Goal: Task Accomplishment & Management: Use online tool/utility

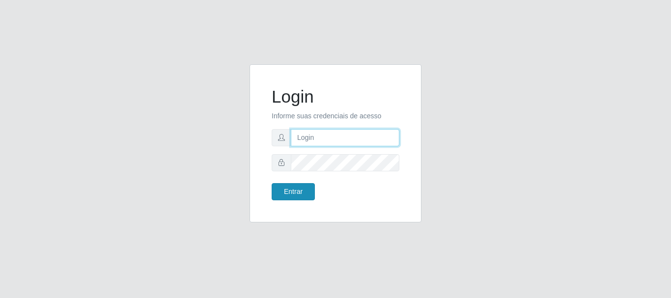
type input "elvis@casatudo"
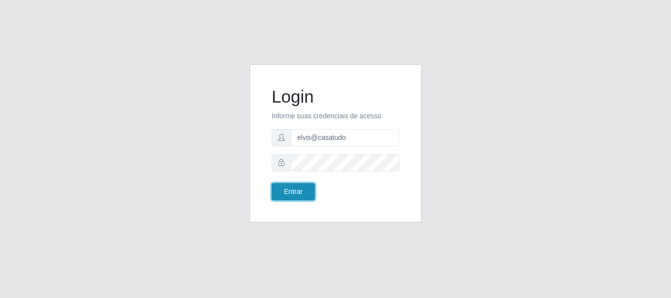
click at [288, 195] on button "Entrar" at bounding box center [293, 191] width 43 height 17
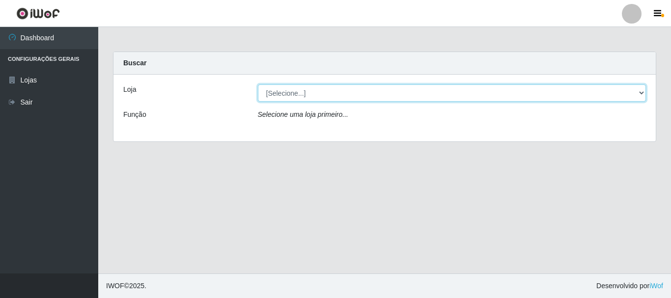
click at [315, 89] on select "[Selecione...] Casatudo BR" at bounding box center [452, 93] width 389 height 17
select select "197"
click at [258, 85] on select "[Selecione...] Casatudo BR" at bounding box center [452, 93] width 389 height 17
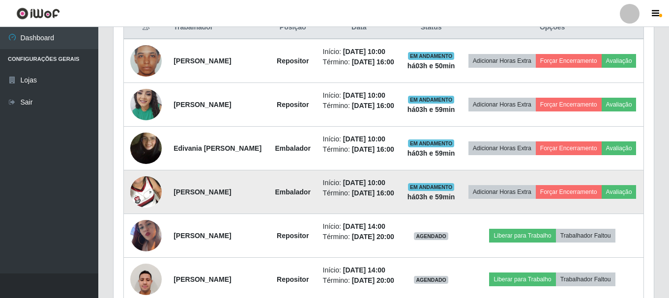
scroll to position [539, 0]
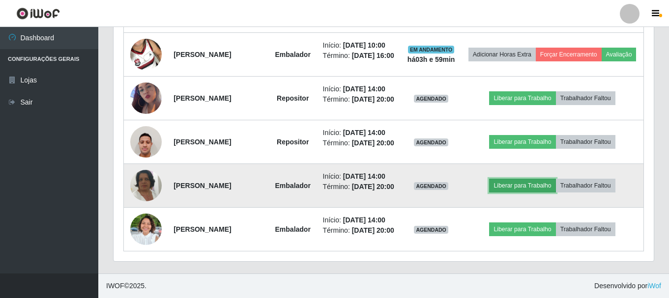
click at [519, 193] on button "Liberar para Trabalho" at bounding box center [522, 186] width 66 height 14
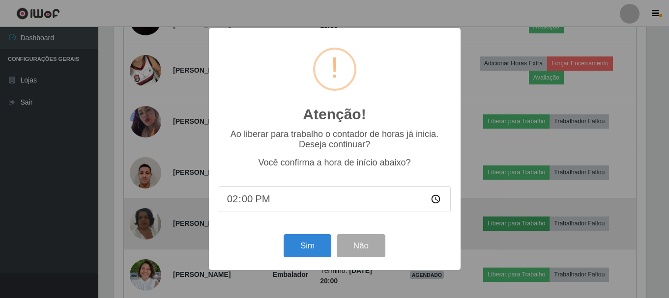
scroll to position [204, 535]
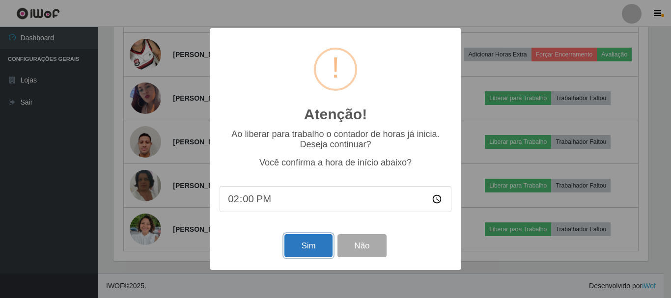
click at [308, 248] on button "Sim" at bounding box center [309, 245] width 48 height 23
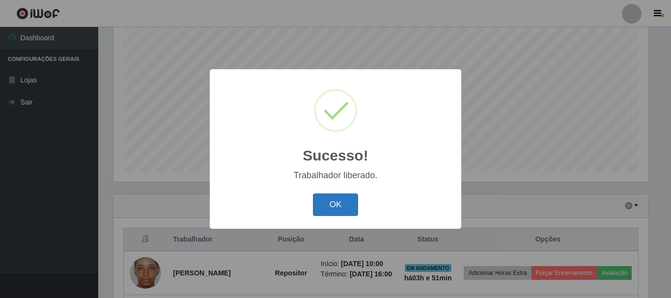
click at [347, 206] on button "OK" at bounding box center [336, 205] width 46 height 23
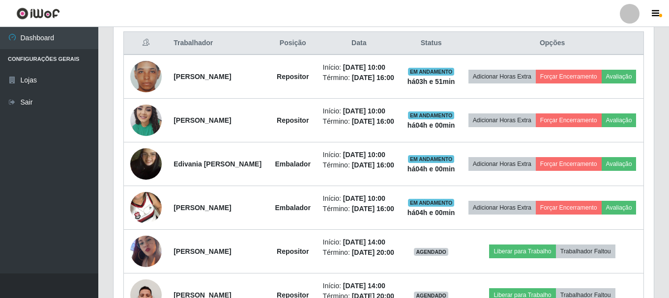
scroll to position [523, 0]
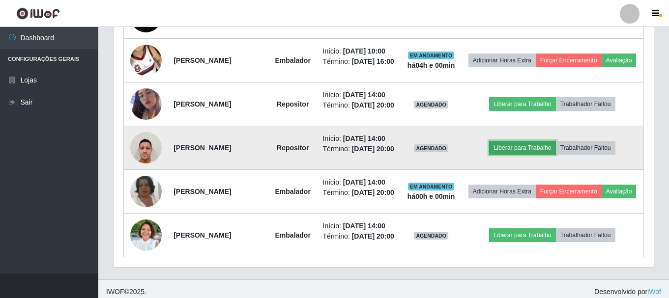
drag, startPoint x: 520, startPoint y: 187, endPoint x: 515, endPoint y: 188, distance: 5.6
click at [515, 155] on button "Liberar para Trabalho" at bounding box center [522, 148] width 66 height 14
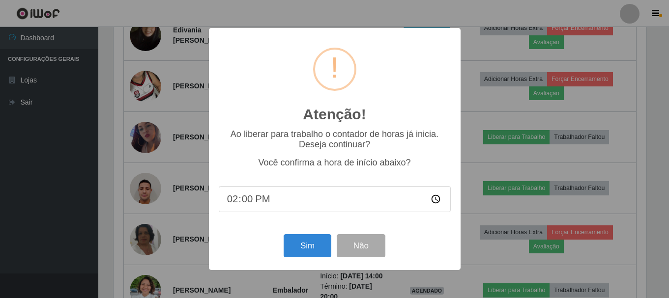
scroll to position [204, 535]
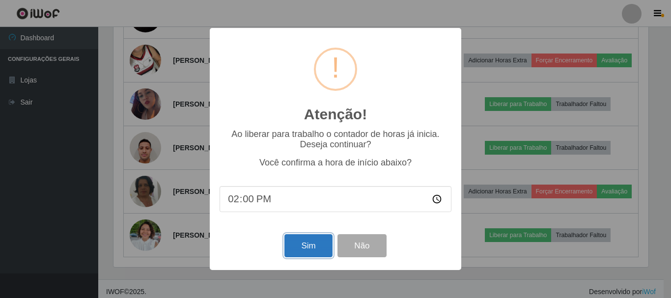
click at [309, 245] on button "Sim" at bounding box center [309, 245] width 48 height 23
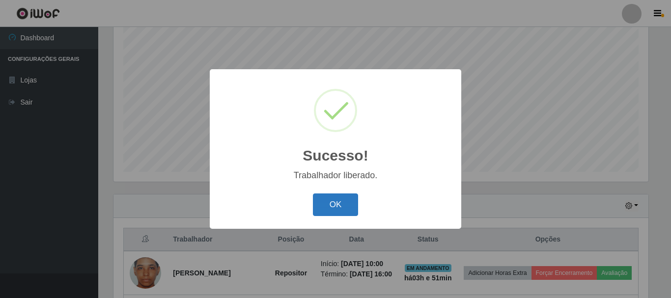
click at [340, 203] on button "OK" at bounding box center [336, 205] width 46 height 23
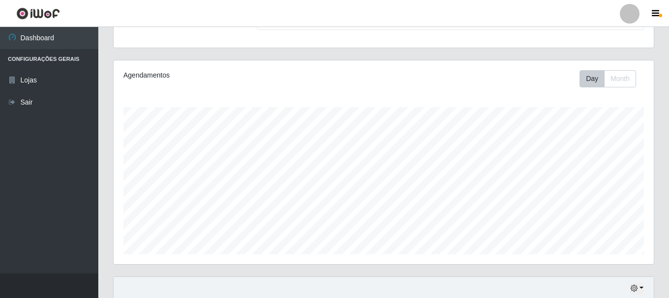
scroll to position [0, 0]
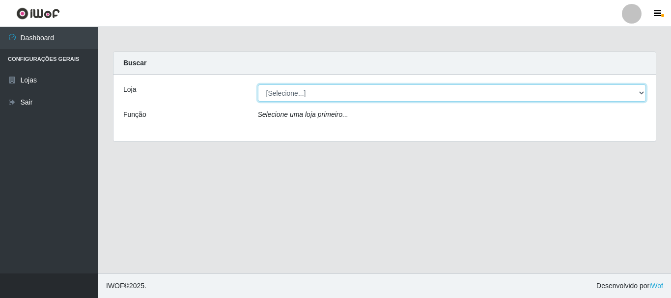
click at [328, 93] on select "[Selecione...] Casatudo BR" at bounding box center [452, 93] width 389 height 17
select select "197"
click at [258, 85] on select "[Selecione...] Casatudo BR" at bounding box center [452, 93] width 389 height 17
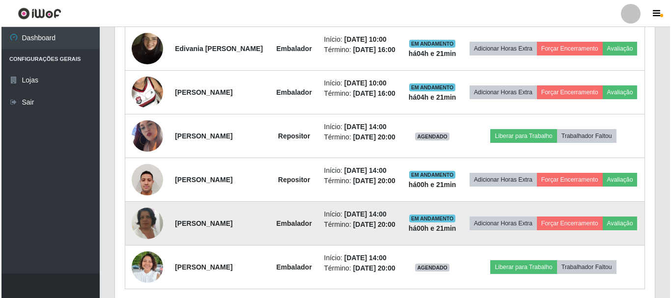
scroll to position [588, 0]
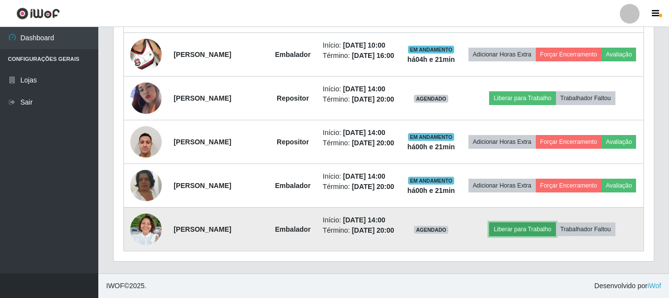
click at [524, 225] on button "Liberar para Trabalho" at bounding box center [522, 230] width 66 height 14
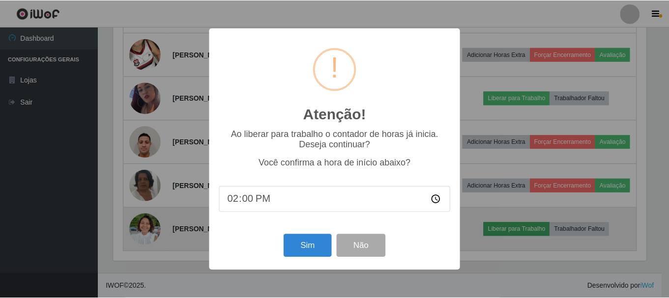
scroll to position [204, 535]
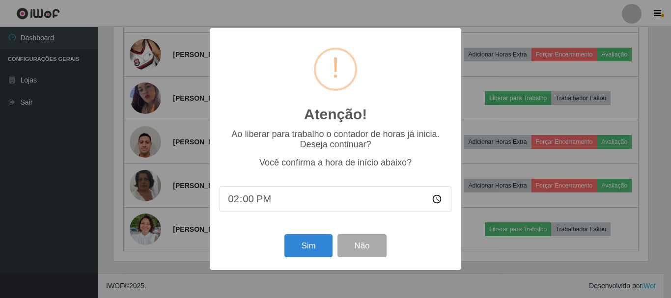
click at [259, 198] on input "14:00" at bounding box center [336, 199] width 232 height 26
click at [260, 200] on input "14:00" at bounding box center [336, 199] width 232 height 26
click at [259, 201] on input "14:00" at bounding box center [336, 199] width 232 height 26
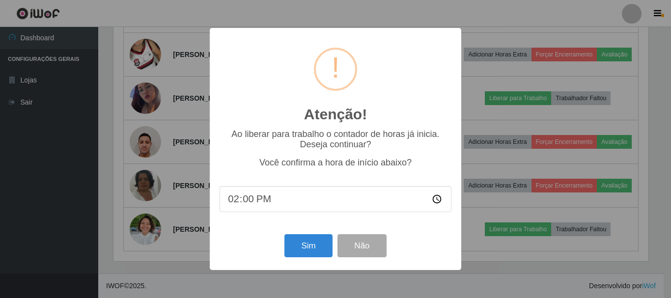
click at [239, 202] on input "14:00" at bounding box center [336, 199] width 232 height 26
click at [256, 200] on input "14:00" at bounding box center [336, 199] width 232 height 26
click at [260, 205] on input "14:00" at bounding box center [336, 199] width 232 height 26
click at [256, 200] on input "14:00" at bounding box center [336, 199] width 232 height 26
type input "14:21"
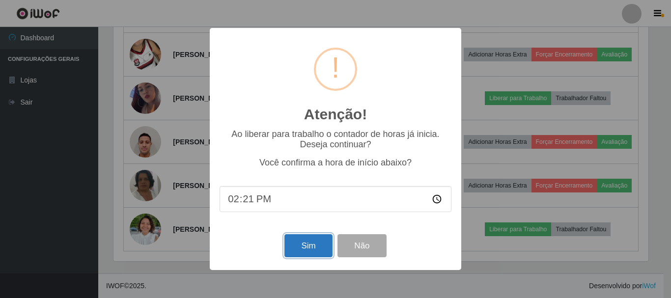
click at [310, 257] on button "Sim" at bounding box center [309, 245] width 48 height 23
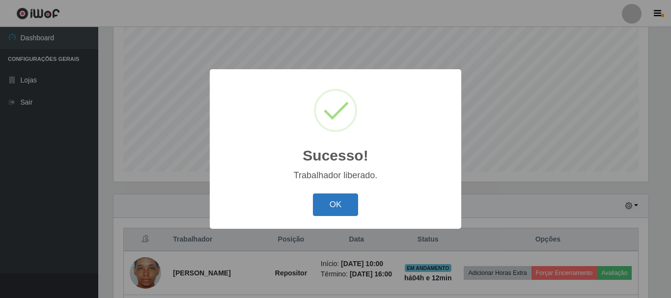
click at [344, 214] on button "OK" at bounding box center [336, 205] width 46 height 23
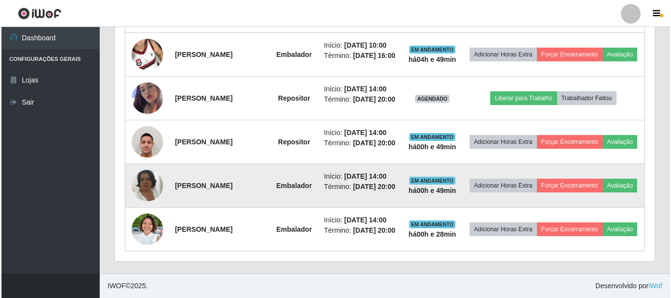
scroll to position [490, 0]
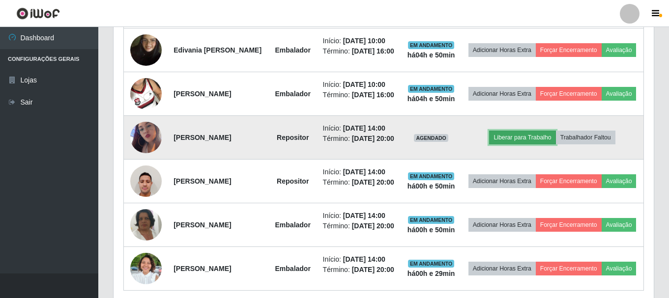
click at [524, 144] on button "Liberar para Trabalho" at bounding box center [522, 138] width 66 height 14
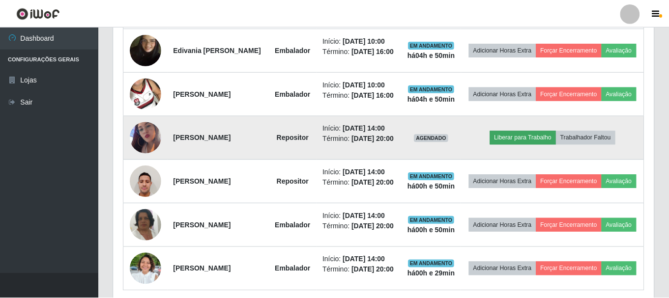
scroll to position [204, 535]
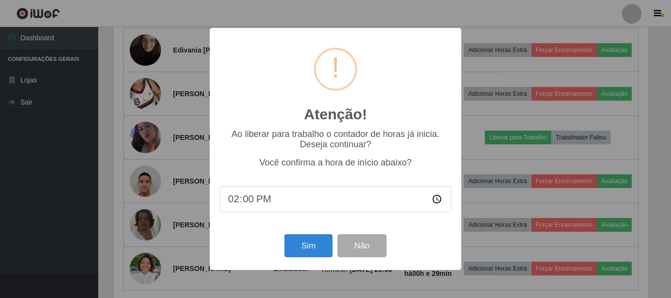
click at [271, 202] on input "14:00" at bounding box center [336, 199] width 232 height 26
click at [266, 202] on input "14:00" at bounding box center [336, 199] width 232 height 26
click at [263, 206] on input "14:00" at bounding box center [336, 199] width 232 height 26
click at [215, 193] on div "Atenção! × Ao liberar para trabalho o contador de horas já inicia. Deseja conti…" at bounding box center [336, 149] width 252 height 242
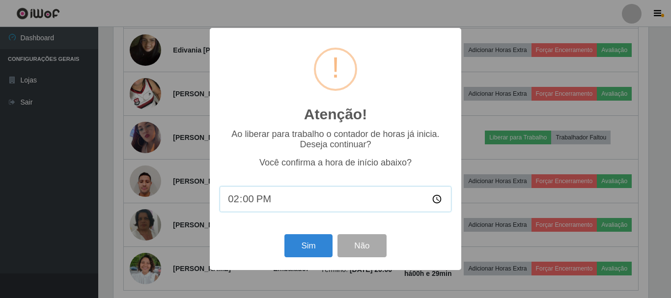
click at [248, 200] on input "14:00" at bounding box center [336, 199] width 232 height 26
type input "14:50"
click at [303, 248] on button "Sim" at bounding box center [309, 245] width 48 height 23
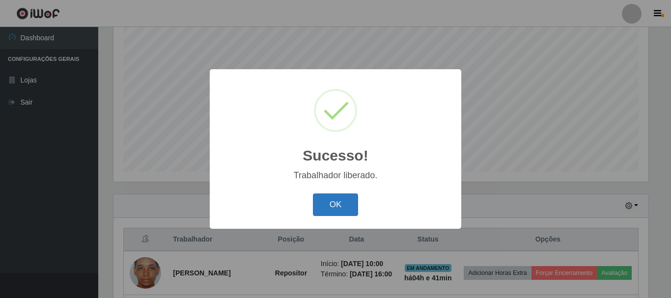
click at [328, 204] on button "OK" at bounding box center [336, 205] width 46 height 23
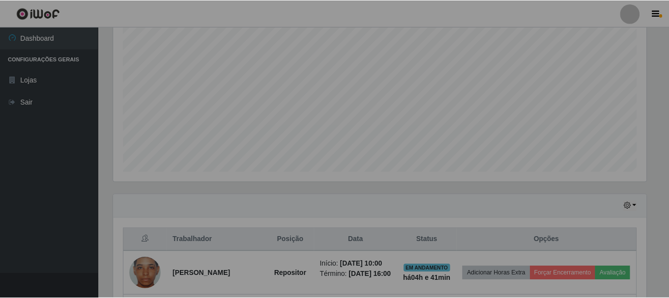
scroll to position [204, 540]
